Goal: Find specific page/section: Find specific page/section

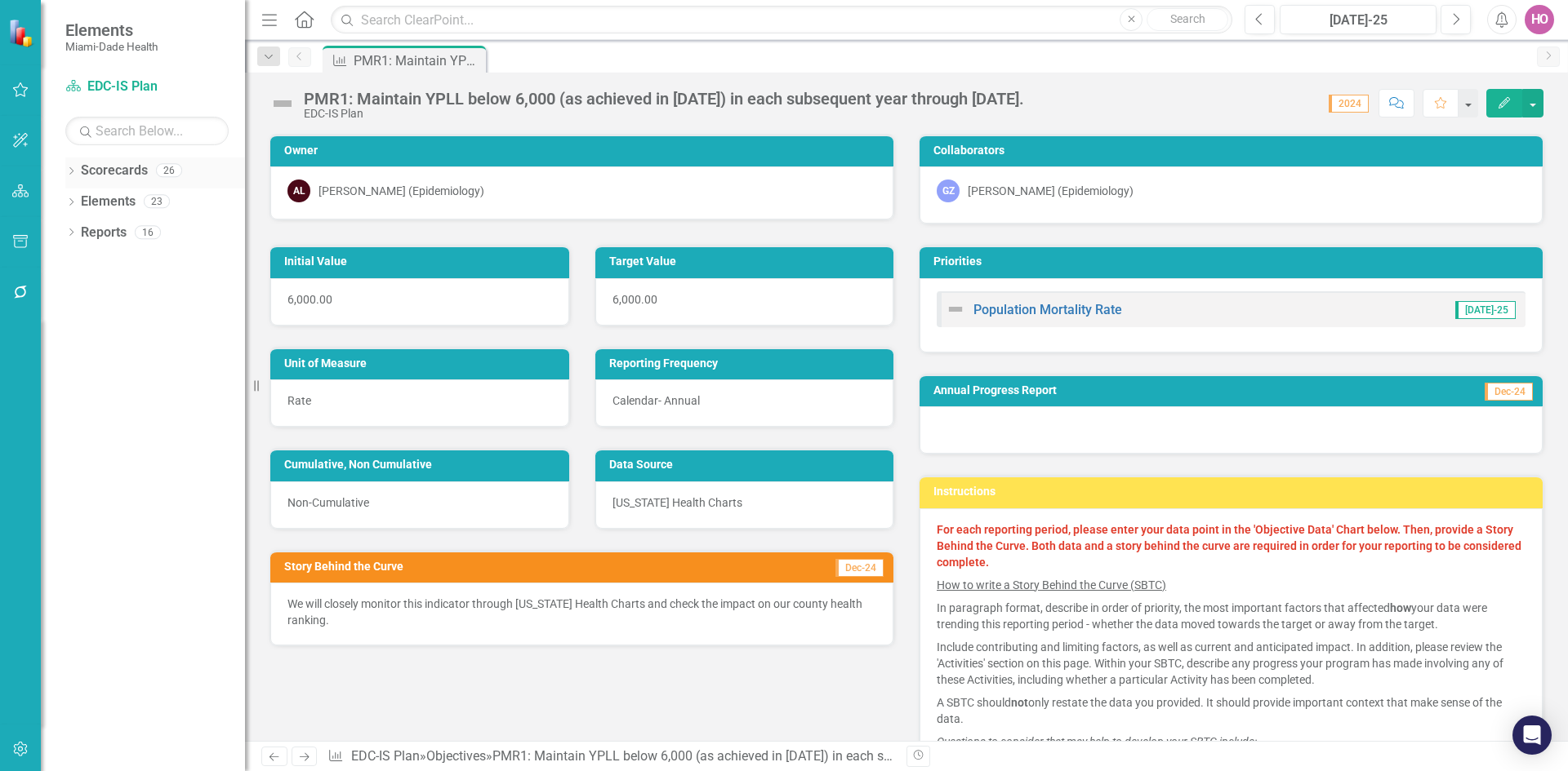
click at [69, 173] on icon "Dropdown" at bounding box center [71, 172] width 12 height 9
click at [78, 201] on icon "Dropdown" at bounding box center [79, 201] width 13 height 10
click at [138, 262] on link "Programmatic Plans" at bounding box center [176, 264] width 139 height 18
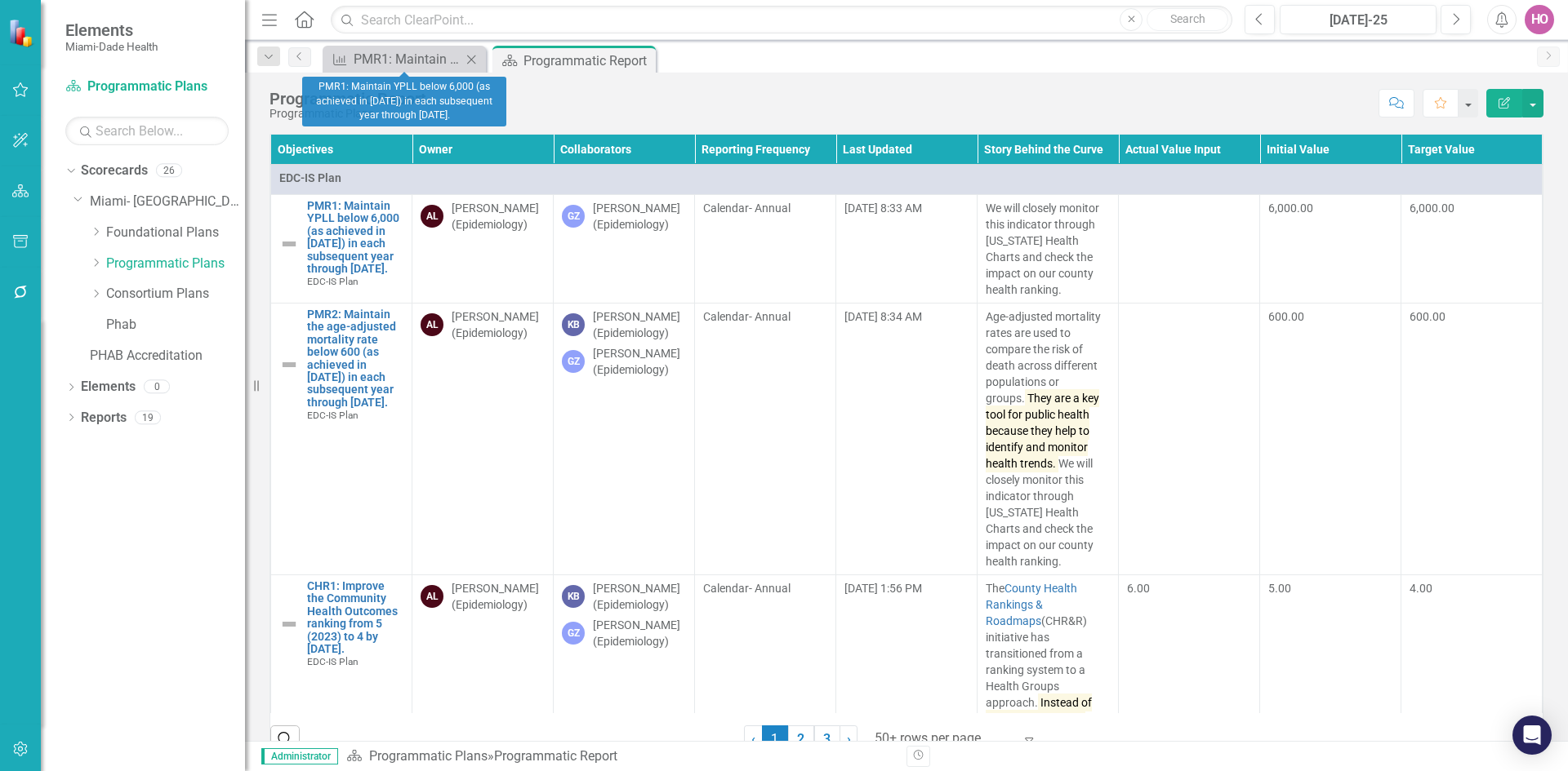
click at [474, 58] on icon "Close" at bounding box center [471, 59] width 17 height 13
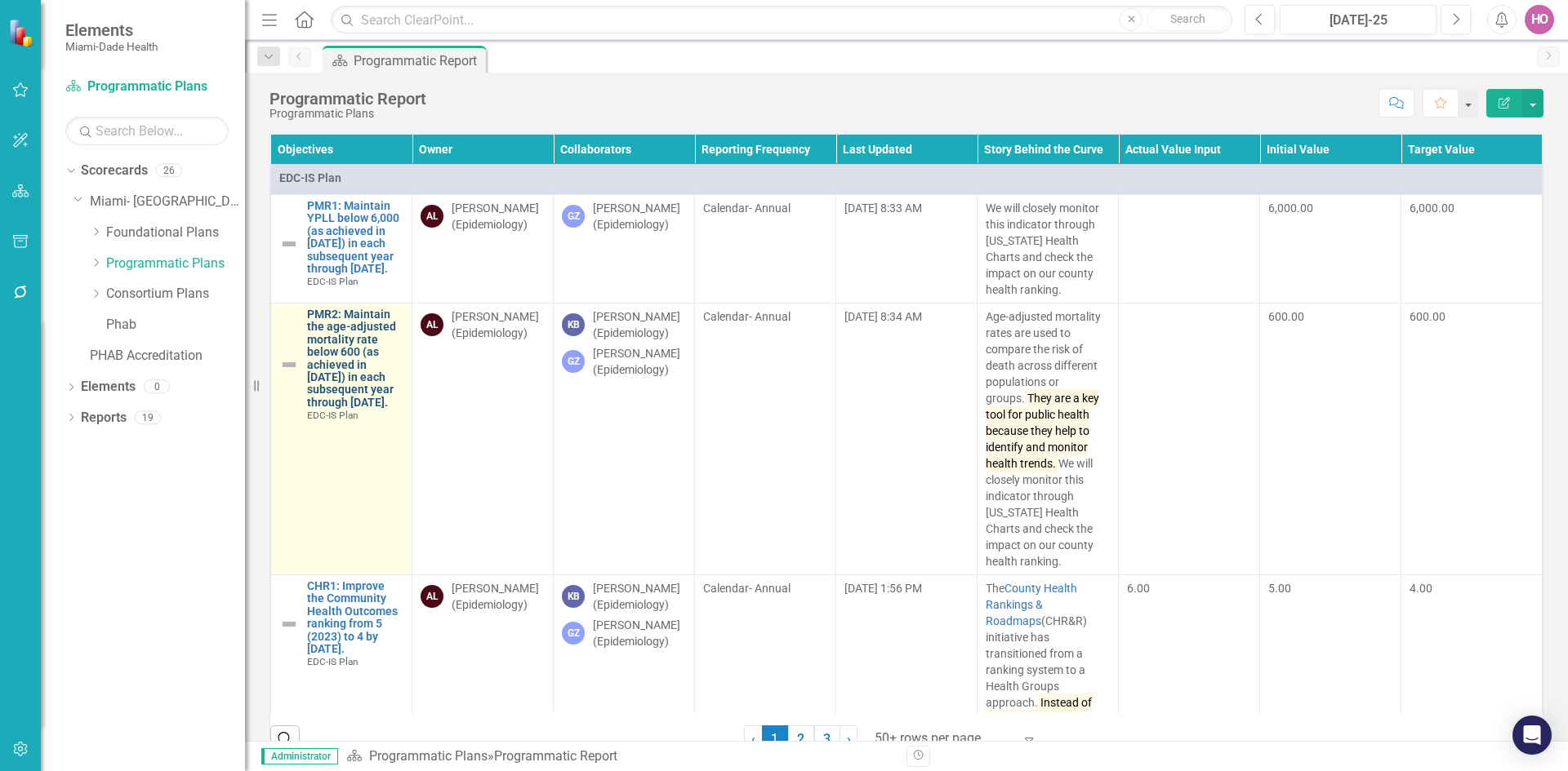
click at [336, 349] on link "PMR2: Maintain the age-adjusted mortality rate below 600 (as achieved in [DATE]…" at bounding box center [355, 359] width 96 height 100
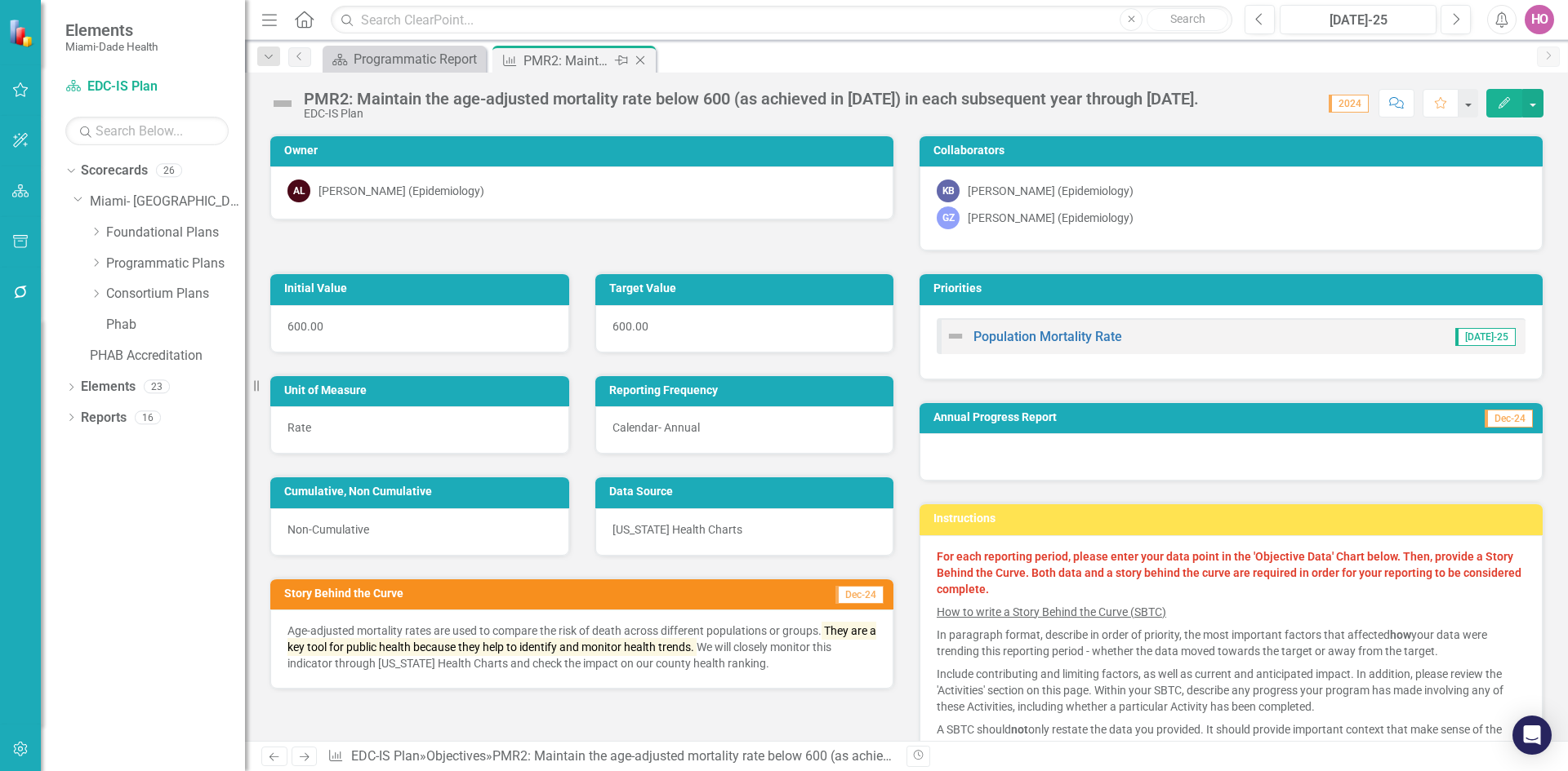
click at [571, 65] on div "PMR2: Maintain the age-adjusted mortality rate below 600 (as achieved in [DATE]…" at bounding box center [567, 61] width 87 height 20
click at [641, 64] on icon "Close" at bounding box center [641, 60] width 17 height 13
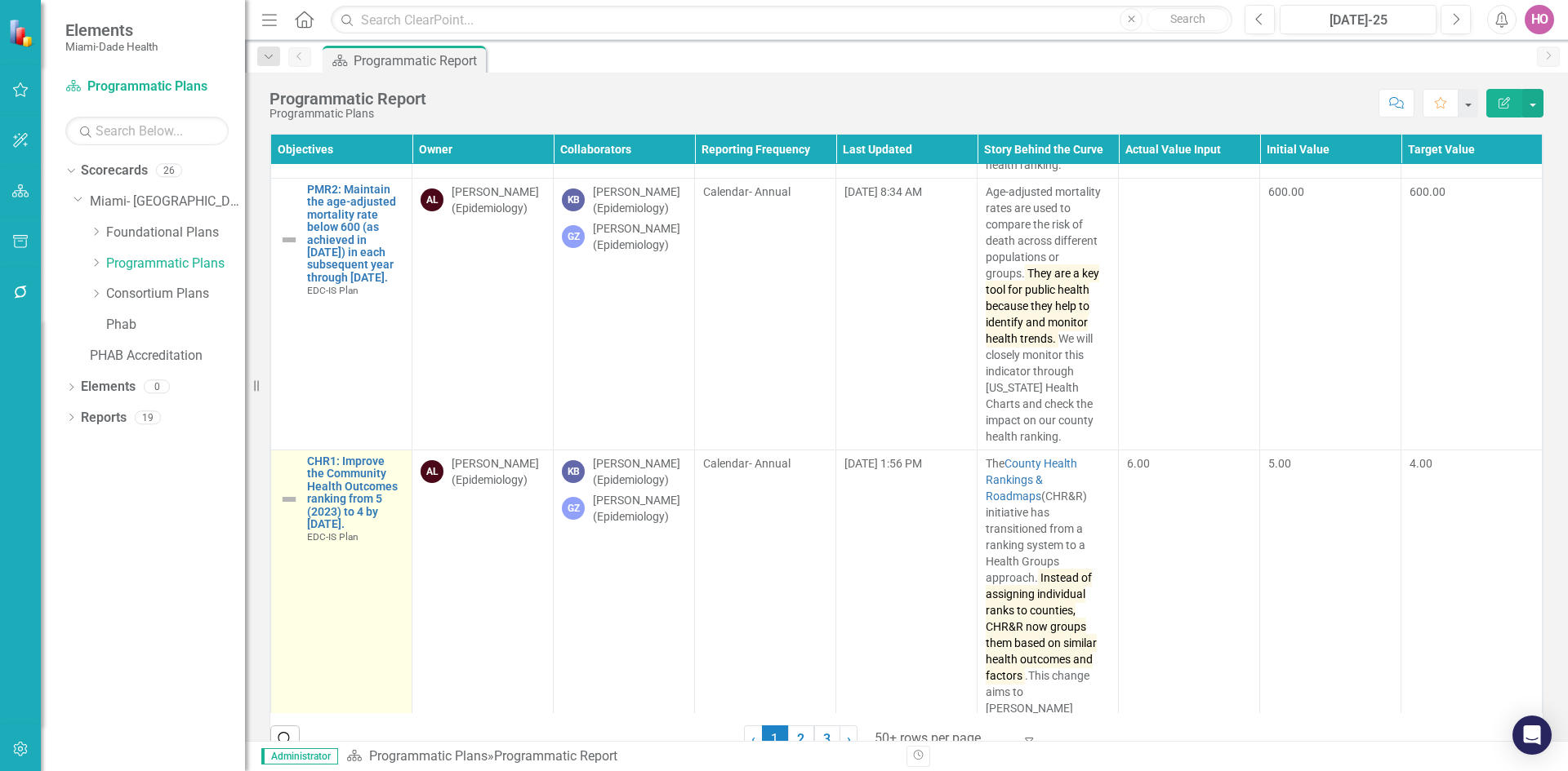
scroll to position [163, 0]
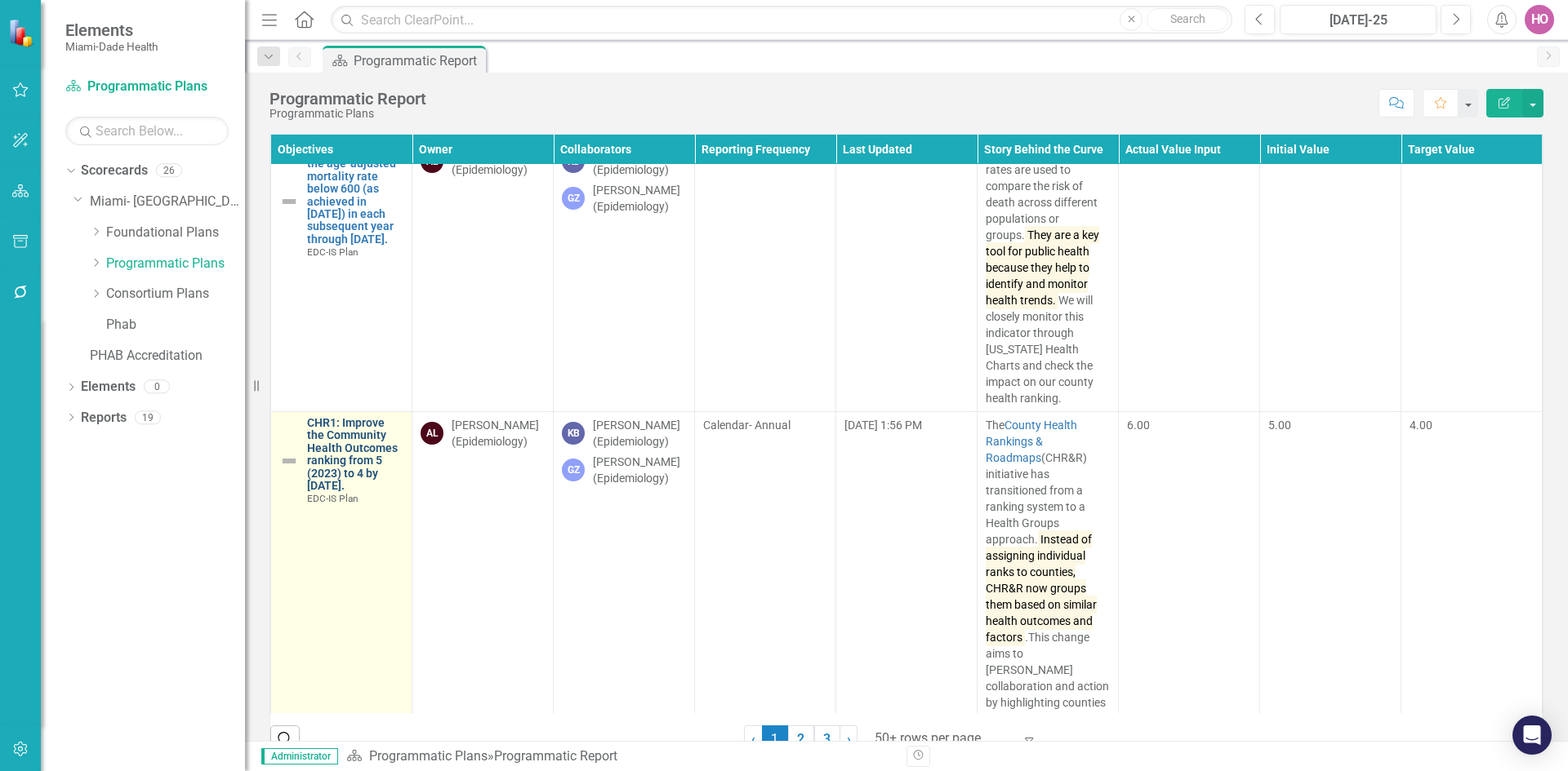
click at [339, 447] on link "CHR1: Improve the Community Health Outcomes ranking from 5 (2023) to 4 by [DATE…" at bounding box center [355, 455] width 96 height 75
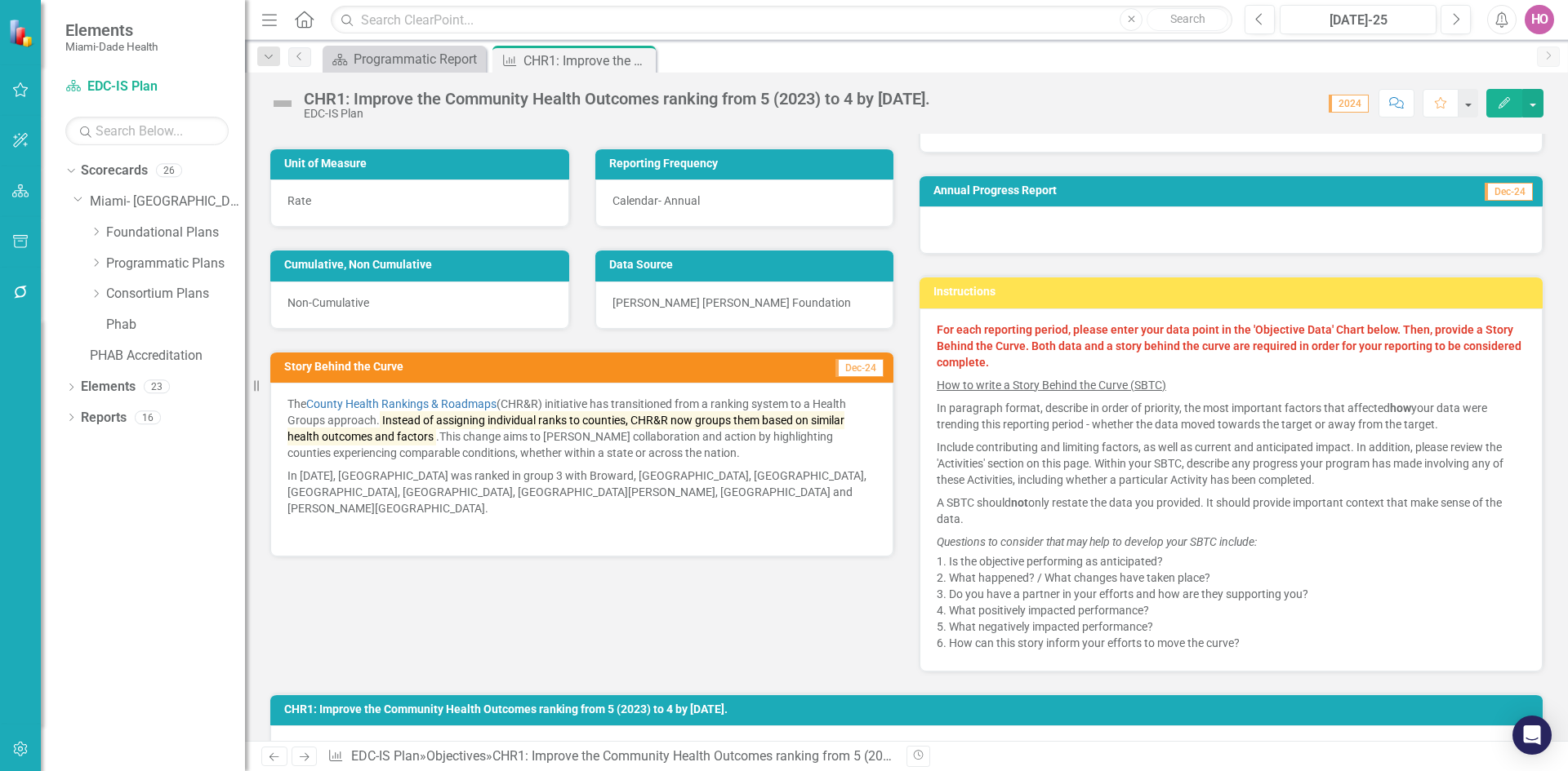
scroll to position [245, 0]
